Goal: Check status: Check status

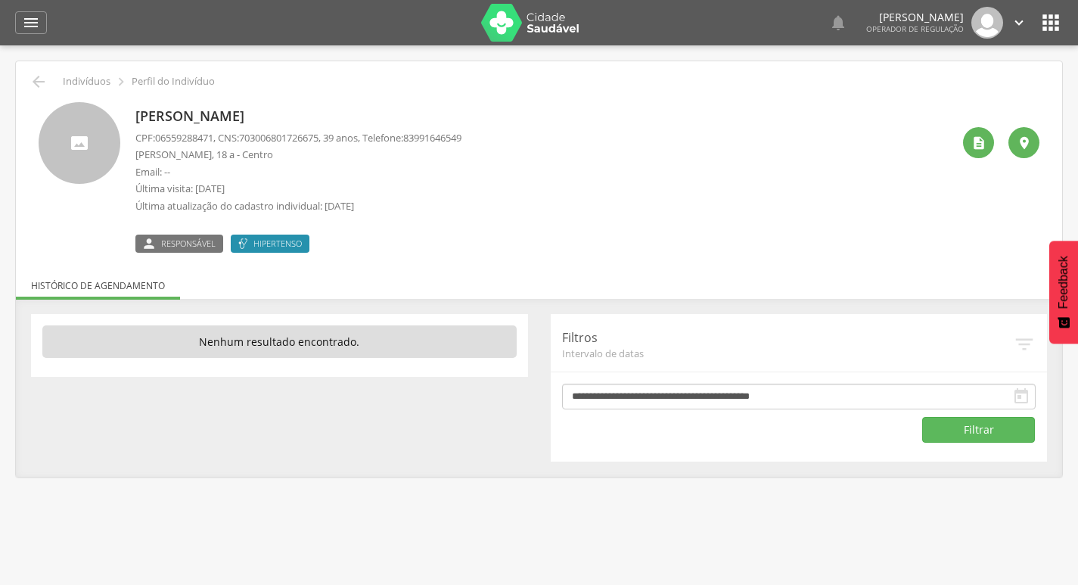
click at [188, 190] on p "Última visita: 15/09/2025" at bounding box center [298, 189] width 326 height 14
click at [278, 109] on p "Lindalva Maria de Sena" at bounding box center [298, 117] width 326 height 20
click at [276, 117] on p "Lindalva Maria de Sena" at bounding box center [298, 117] width 326 height 20
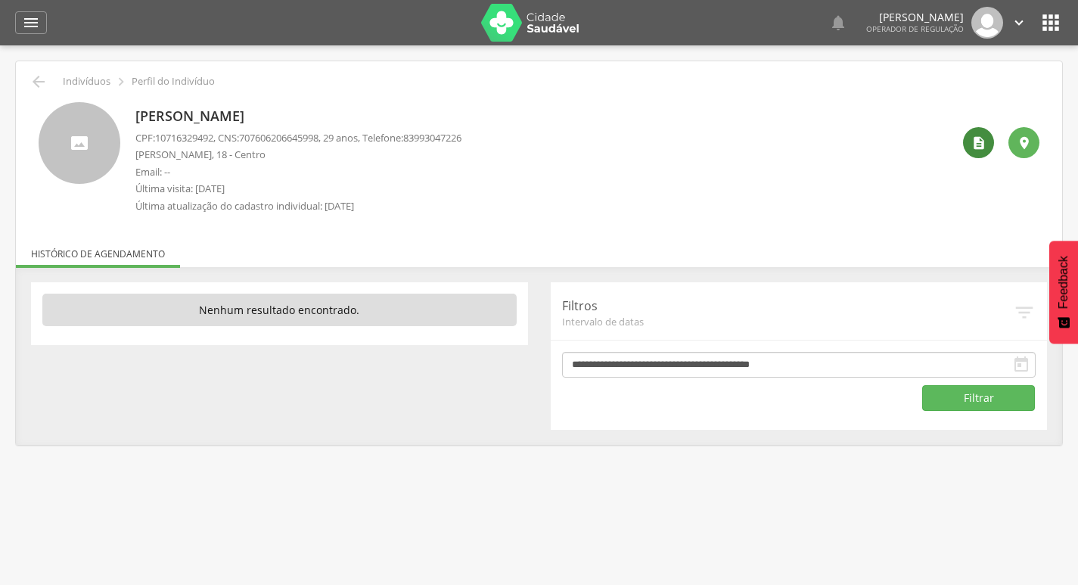
click at [978, 147] on icon "" at bounding box center [979, 142] width 15 height 15
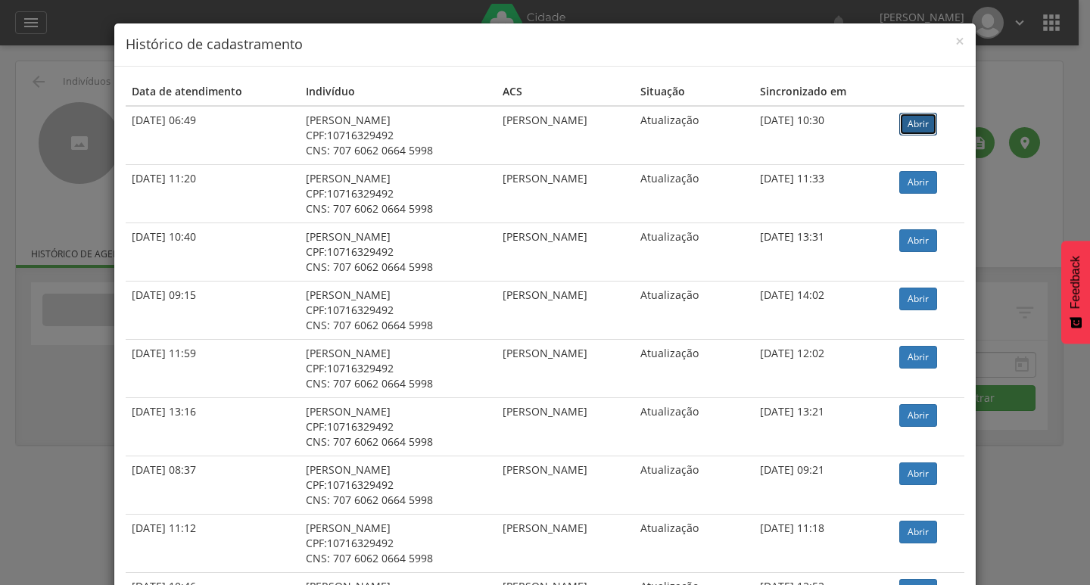
click at [925, 119] on link "Abrir" at bounding box center [918, 124] width 38 height 23
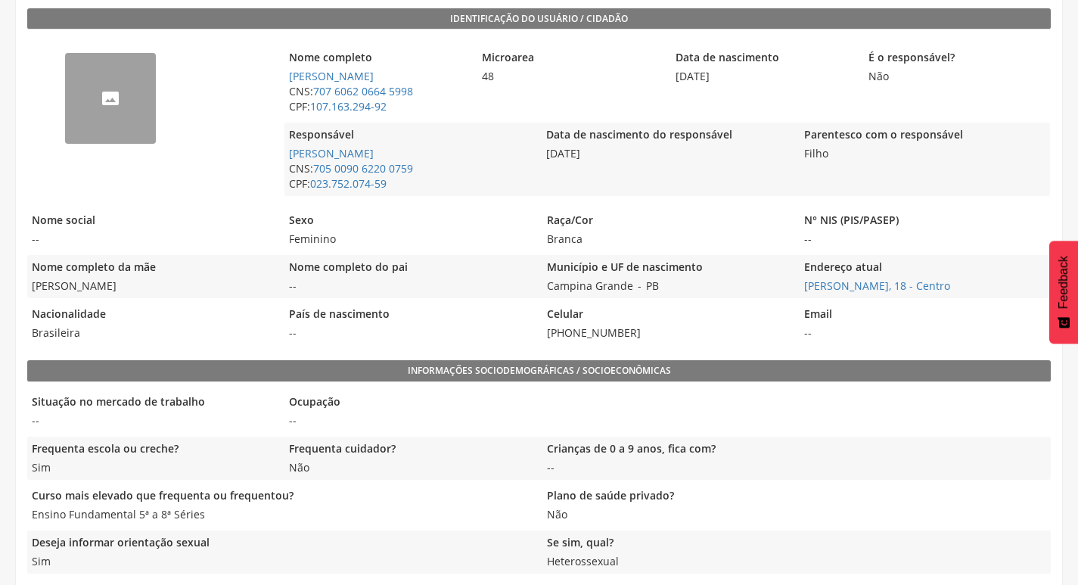
scroll to position [423, 0]
